Goal: Check status: Check status

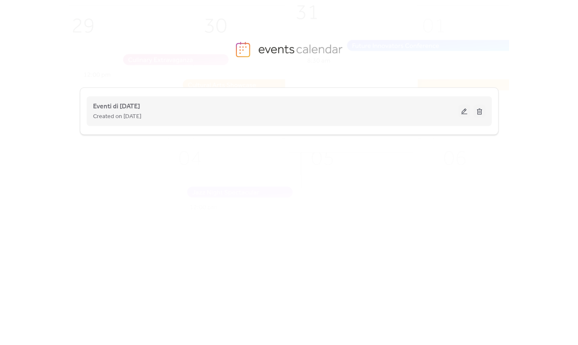
click at [174, 118] on div "Created on [DATE]" at bounding box center [275, 116] width 365 height 10
click at [459, 109] on button at bounding box center [464, 111] width 12 height 13
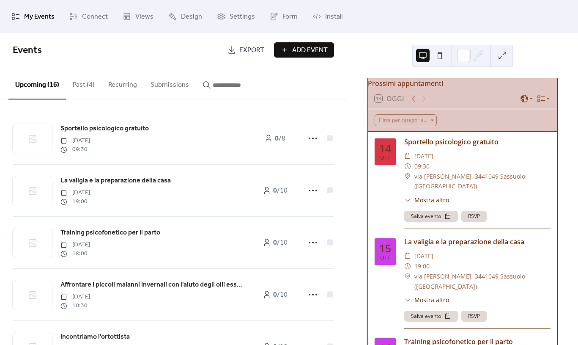
click at [87, 91] on button "Past (4)" at bounding box center [84, 82] width 36 height 31
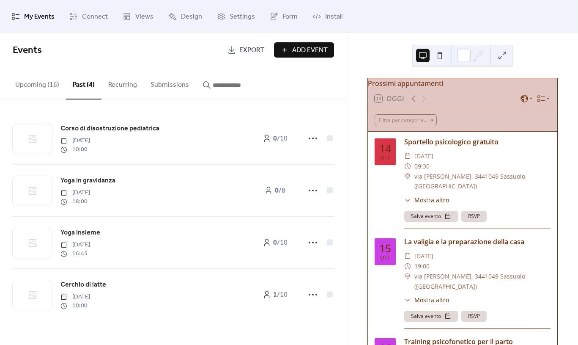
click at [44, 85] on button "Upcoming (16)" at bounding box center [37, 82] width 58 height 31
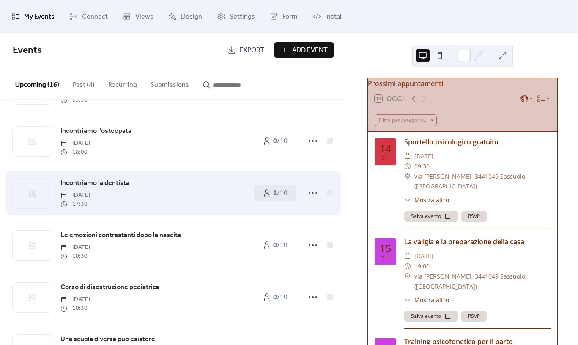
scroll to position [467, 0]
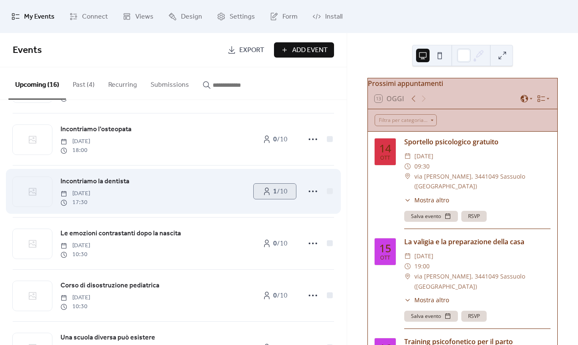
click at [269, 196] on link "1 / 10" at bounding box center [275, 191] width 42 height 15
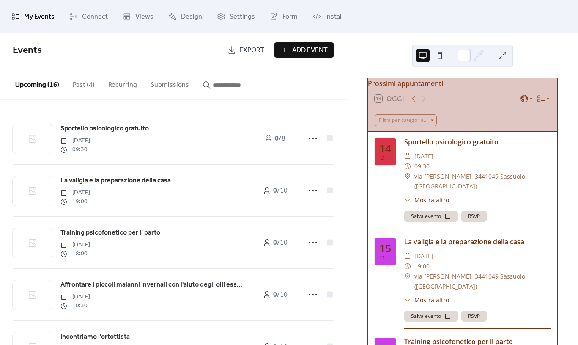
click at [90, 87] on button "Past (4)" at bounding box center [84, 82] width 36 height 31
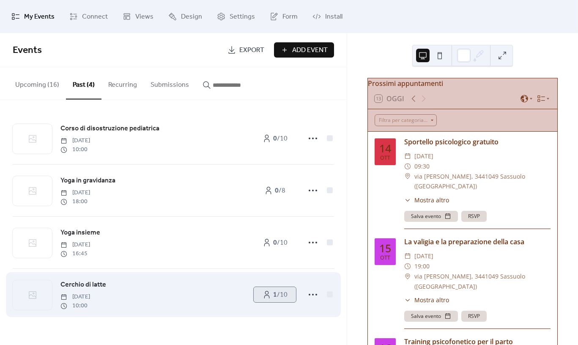
click at [270, 288] on link "1 / 10" at bounding box center [275, 294] width 42 height 15
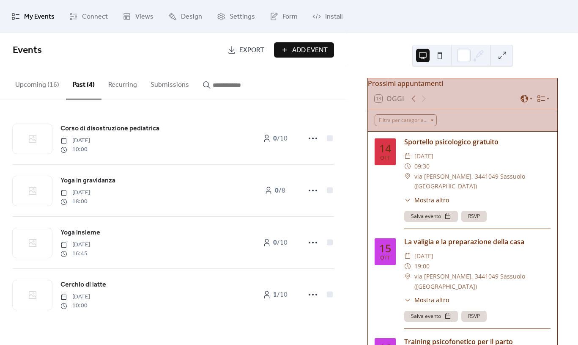
click at [46, 90] on button "Upcoming (16)" at bounding box center [37, 82] width 58 height 31
